Goal: Find contact information: Find contact information

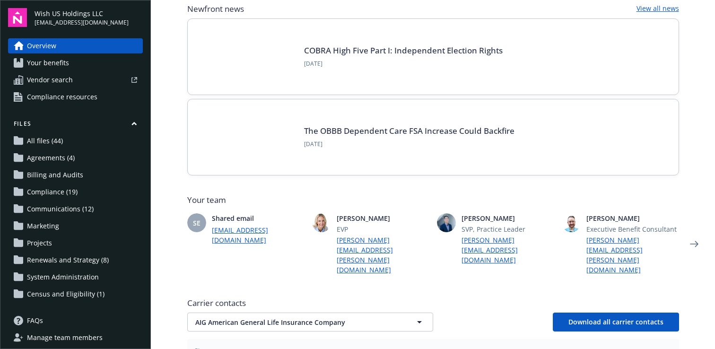
scroll to position [99, 0]
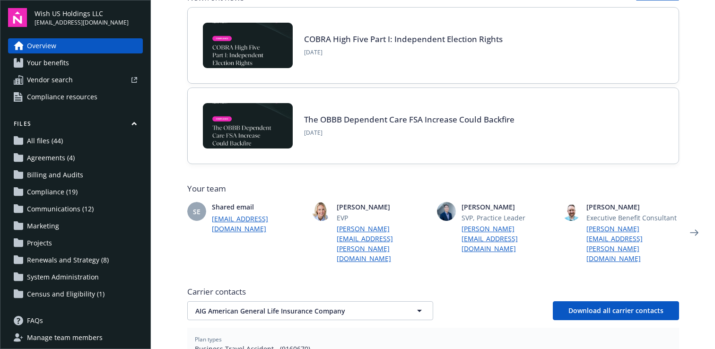
click at [63, 65] on span "Your benefits" at bounding box center [48, 62] width 42 height 15
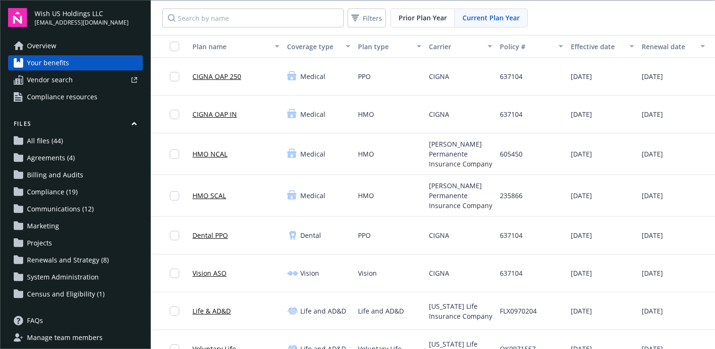
click at [59, 82] on span "Vendor search" at bounding box center [50, 79] width 46 height 15
click at [70, 48] on link "Overview" at bounding box center [75, 45] width 135 height 15
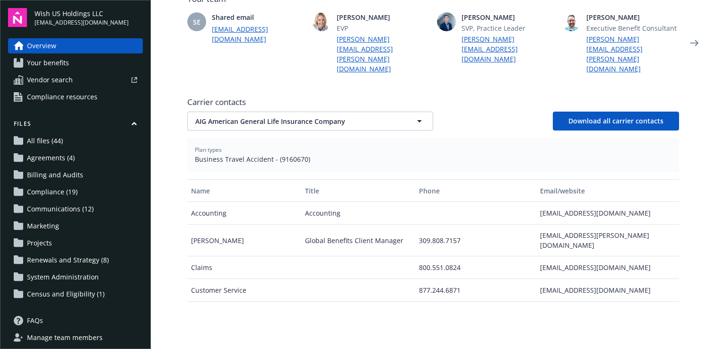
scroll to position [307, 0]
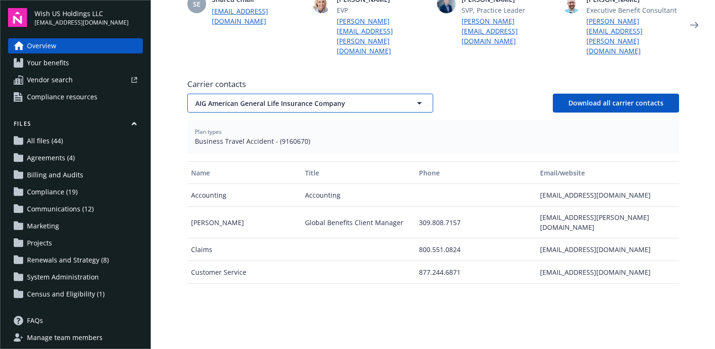
click at [416, 97] on icon "button" at bounding box center [419, 102] width 11 height 11
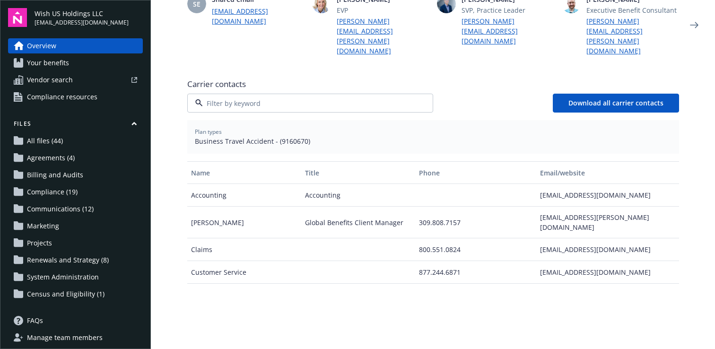
click at [351, 149] on div "CIGNA" at bounding box center [310, 156] width 233 height 14
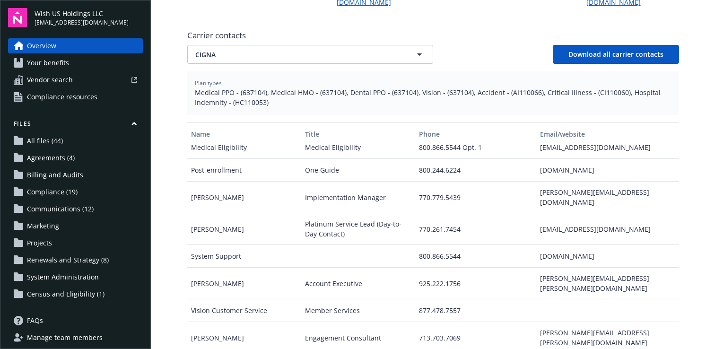
scroll to position [226, 0]
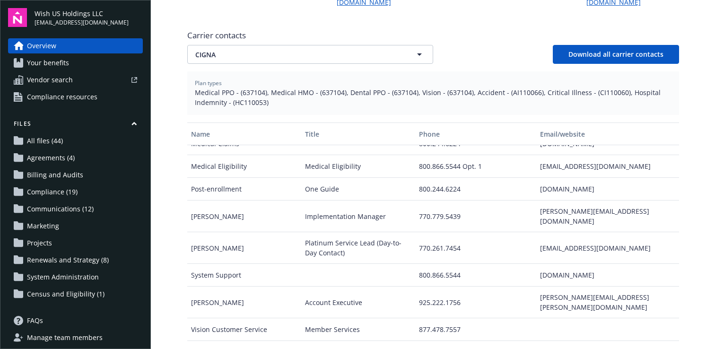
click at [453, 232] on div "770.261.7454" at bounding box center [475, 248] width 121 height 32
click at [483, 232] on div "770.261.7454" at bounding box center [475, 248] width 121 height 32
click at [448, 232] on div "770.261.7454" at bounding box center [475, 248] width 121 height 32
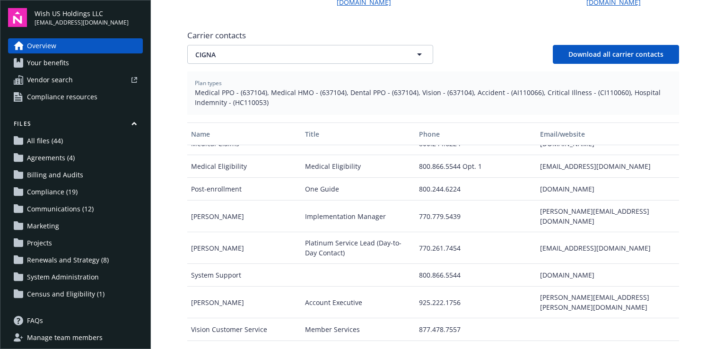
click at [448, 232] on div "770.261.7454" at bounding box center [475, 248] width 121 height 32
click at [477, 232] on div "770.261.7454" at bounding box center [475, 248] width 121 height 32
click at [447, 232] on div "770.261.7454" at bounding box center [475, 248] width 121 height 32
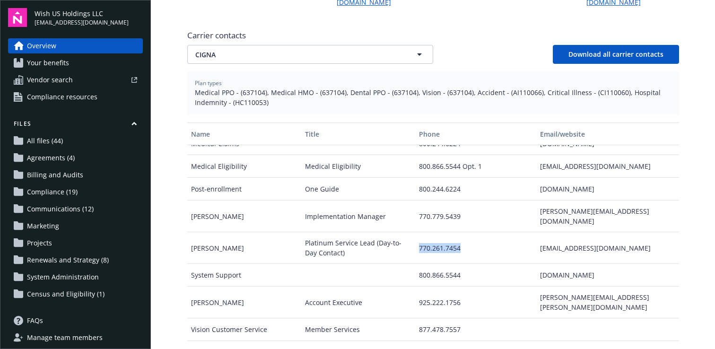
click at [469, 232] on div "770.261.7454" at bounding box center [475, 248] width 121 height 32
